Goal: Task Accomplishment & Management: Manage account settings

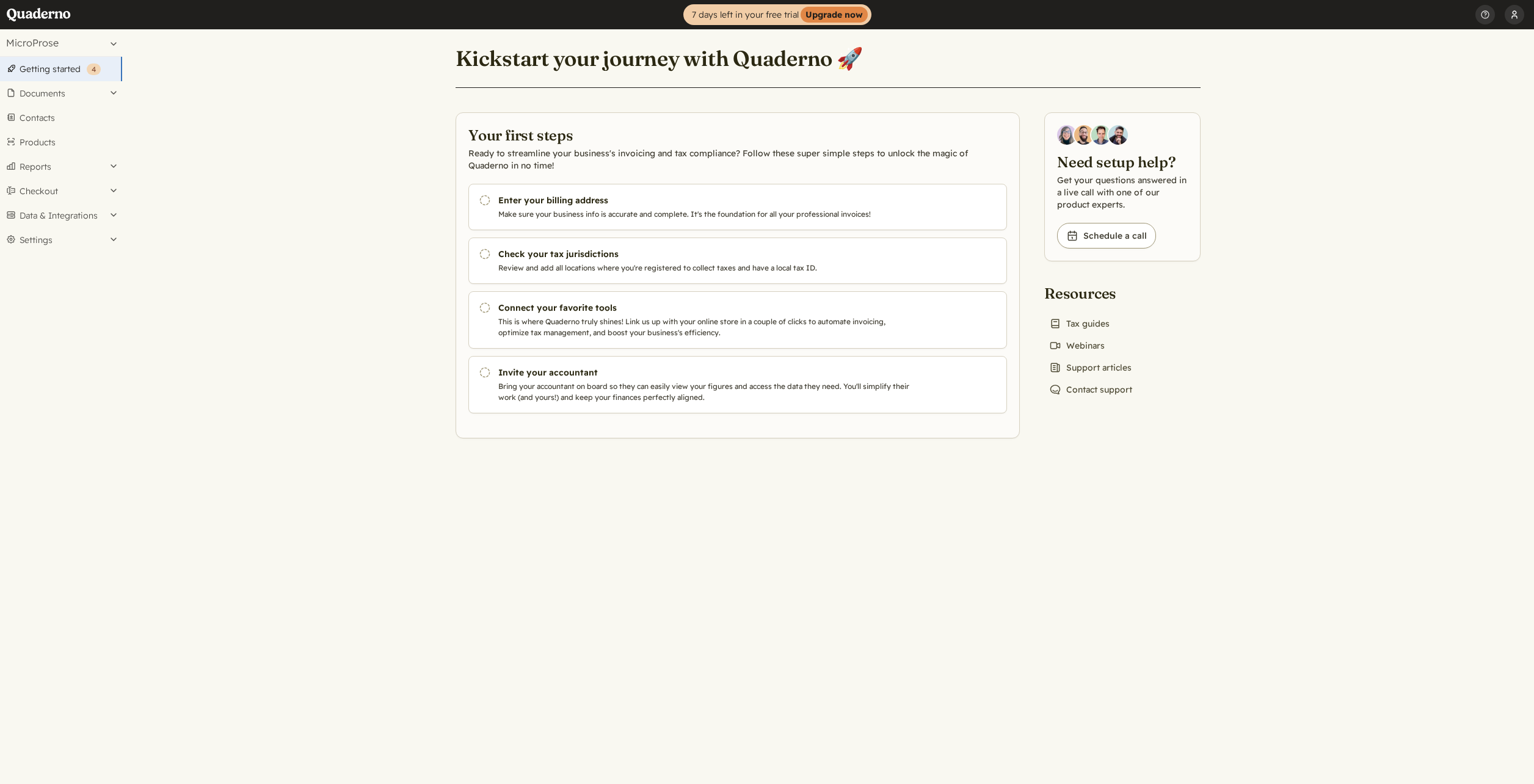
click at [1510, 12] on button "[PERSON_NAME]" at bounding box center [1514, 15] width 20 height 29
click at [1250, 210] on main "Kickstart your journey with Quaderno 🚀 Your first steps Ready to streamline you…" at bounding box center [828, 406] width 1412 height 755
click at [50, 238] on button "Settings" at bounding box center [61, 240] width 122 height 25
click at [34, 457] on link "Users" at bounding box center [61, 453] width 122 height 17
click at [29, 241] on button "Settings" at bounding box center [61, 240] width 122 height 25
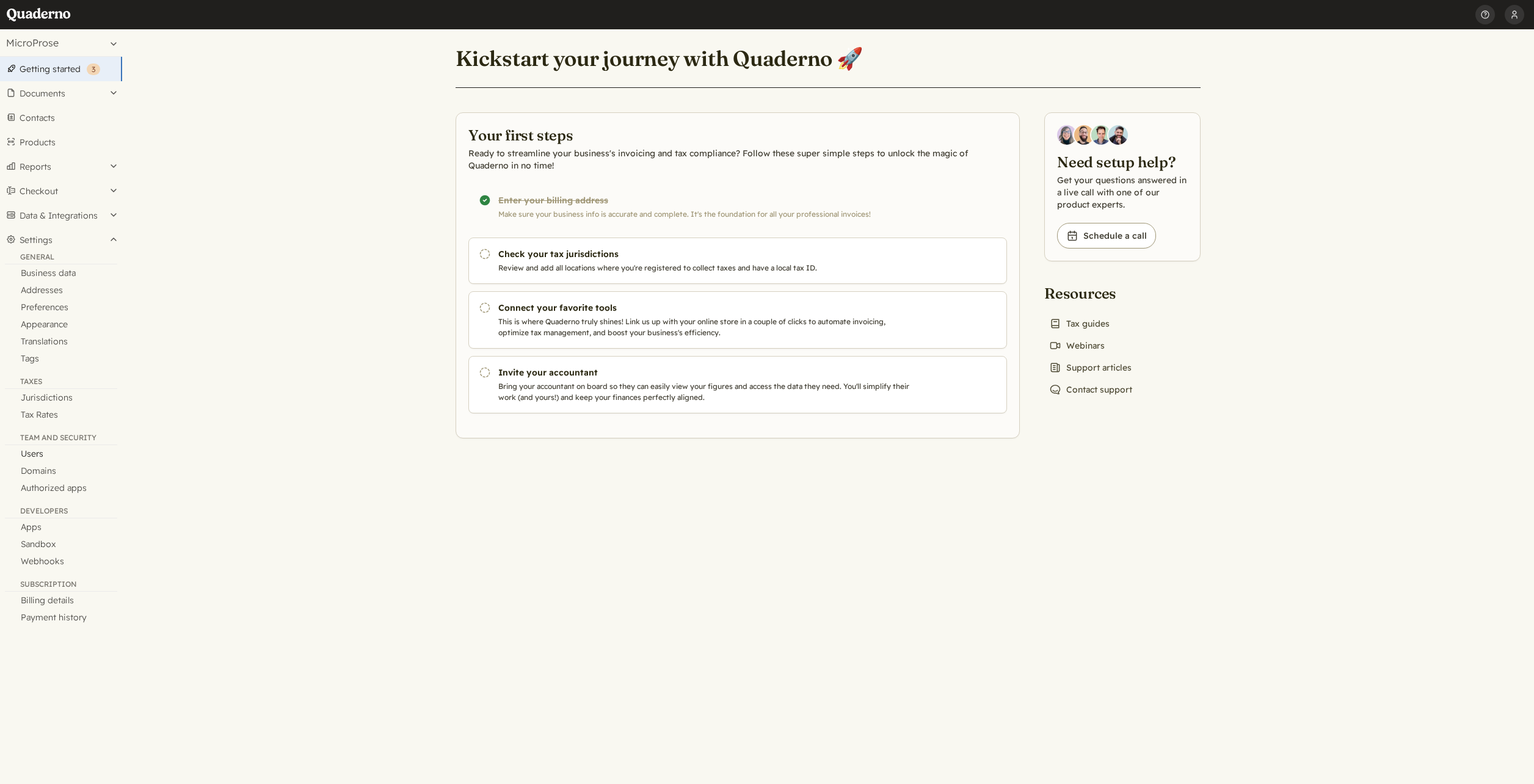
click at [32, 449] on link "Users" at bounding box center [61, 453] width 122 height 17
